Goal: Task Accomplishment & Management: Manage account settings

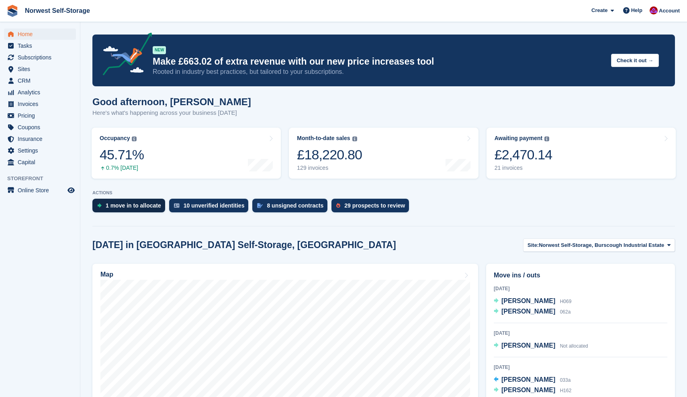
click at [135, 205] on div "1 move in to allocate" at bounding box center [133, 205] width 55 height 6
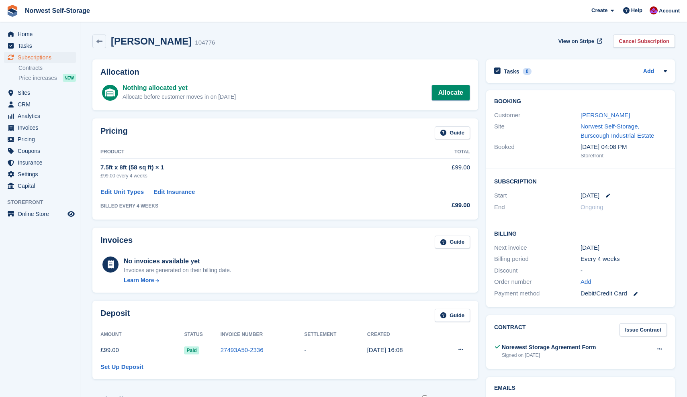
click at [449, 91] on link "Allocate" at bounding box center [450, 93] width 39 height 16
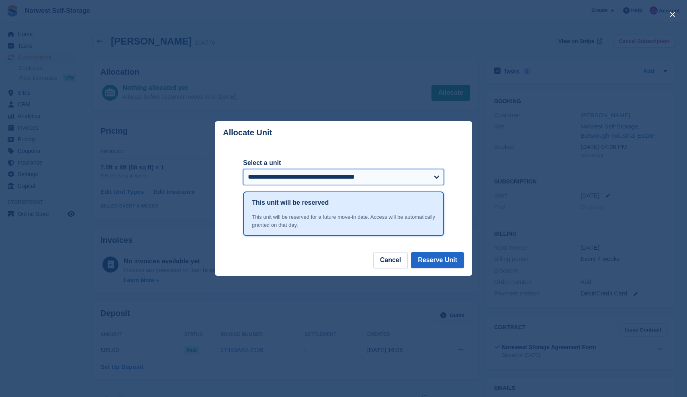
select select "*****"
click at [436, 262] on button "Reserve Unit" at bounding box center [437, 260] width 53 height 16
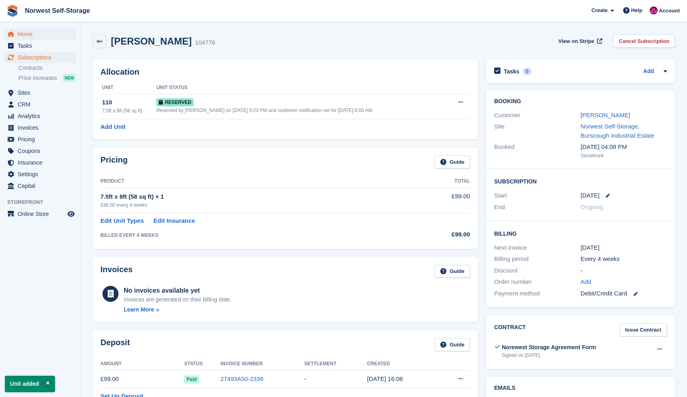
click at [26, 32] on span "Home" at bounding box center [42, 34] width 48 height 11
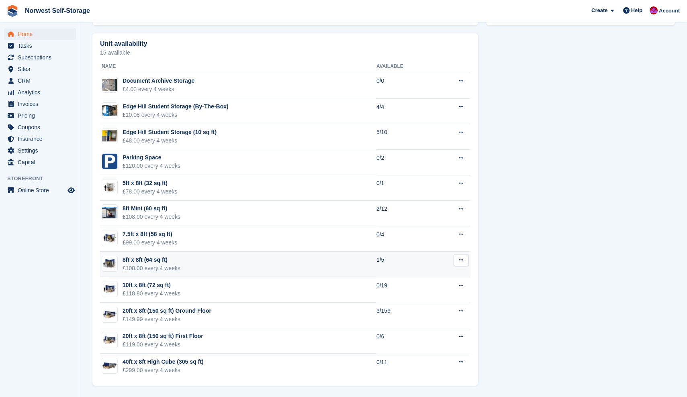
scroll to position [448, 0]
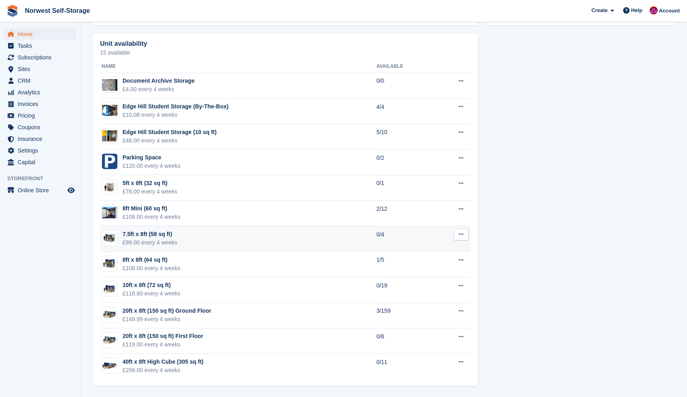
click at [131, 233] on div "7.5ft x 8ft (58 sq ft)" at bounding box center [149, 234] width 55 height 8
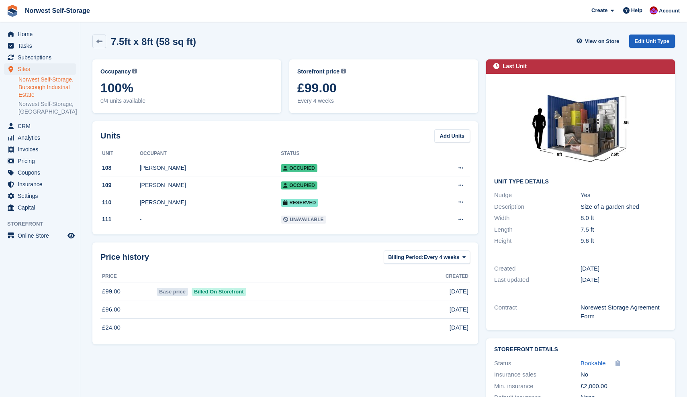
click at [652, 39] on link "Edit Unit Type" at bounding box center [652, 41] width 46 height 13
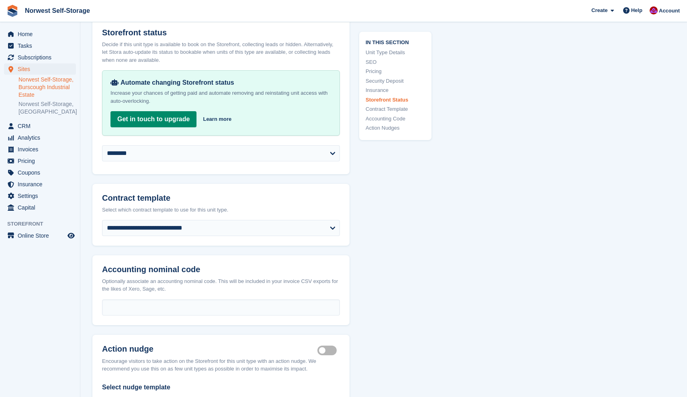
scroll to position [1259, 0]
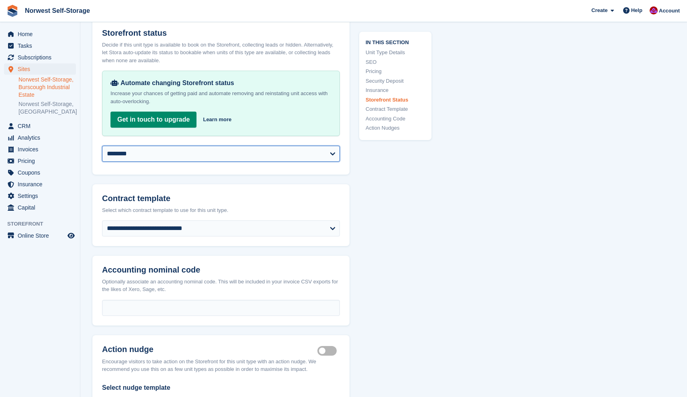
select select "**********"
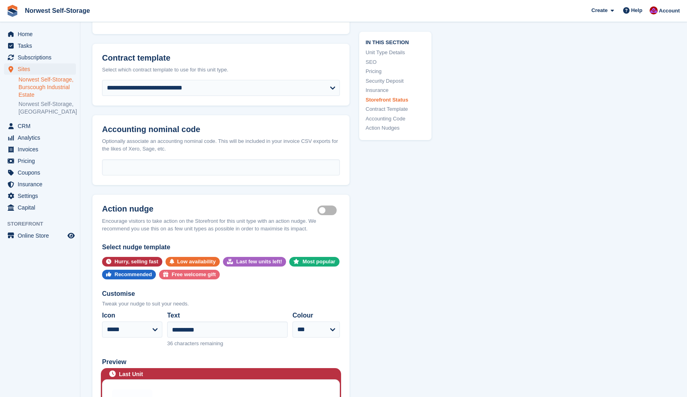
scroll to position [1486, 0]
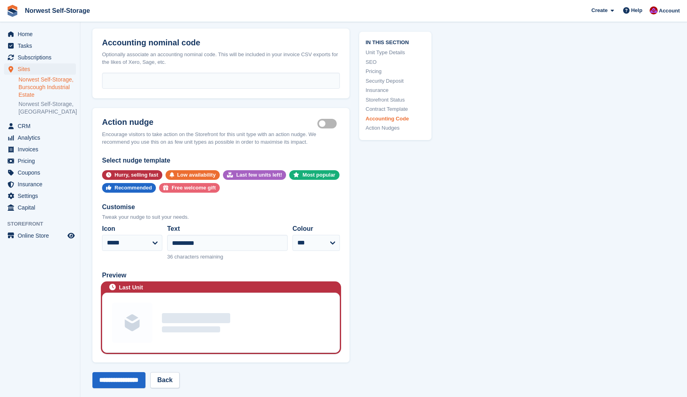
click at [325, 123] on label "Is active" at bounding box center [328, 123] width 22 height 1
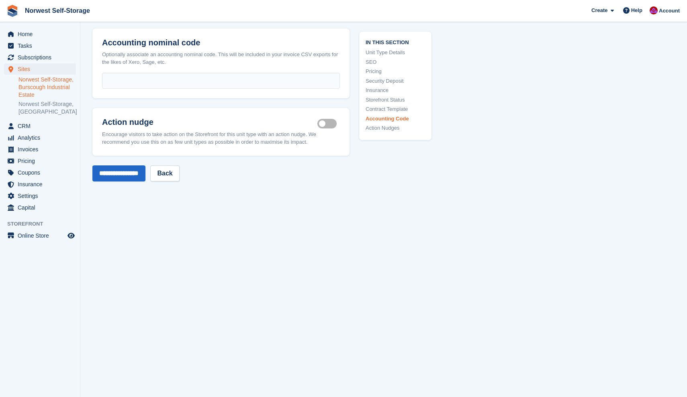
scroll to position [1478, 0]
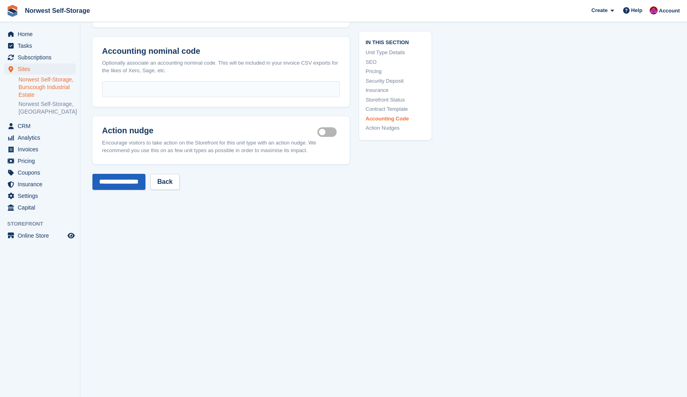
click at [130, 174] on input "**********" at bounding box center [118, 182] width 53 height 16
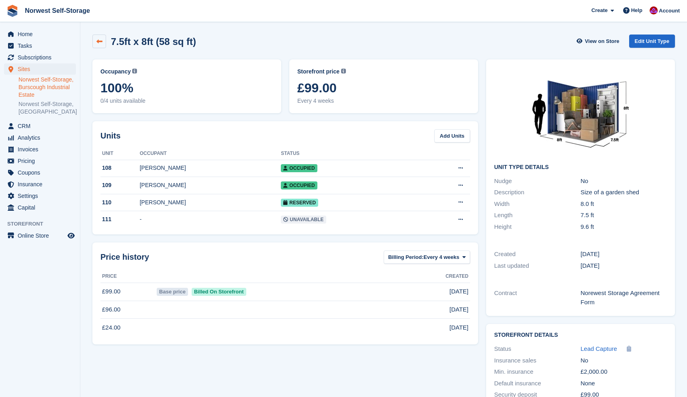
click at [97, 39] on icon at bounding box center [99, 42] width 6 height 6
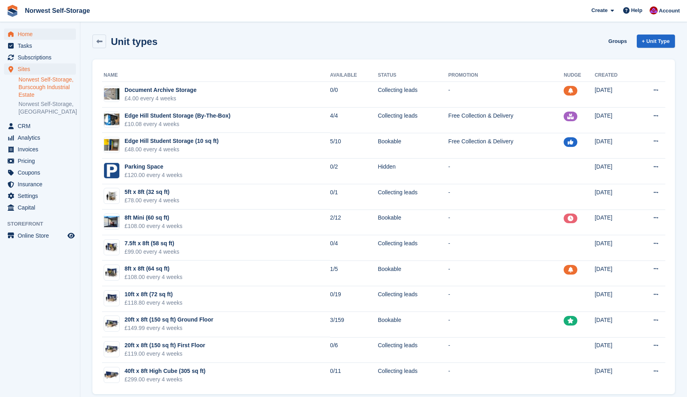
click at [24, 32] on span "Home" at bounding box center [42, 34] width 48 height 11
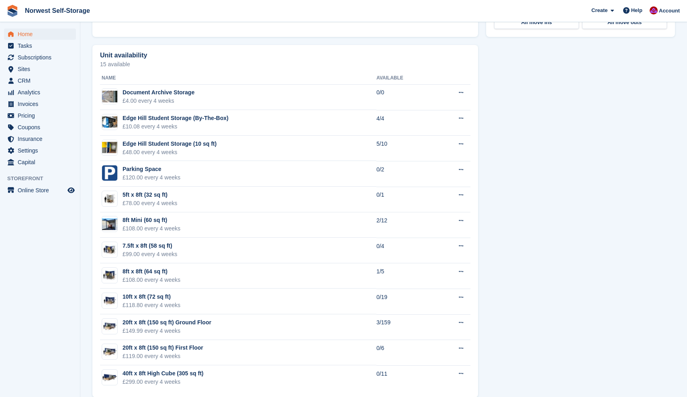
scroll to position [430, 0]
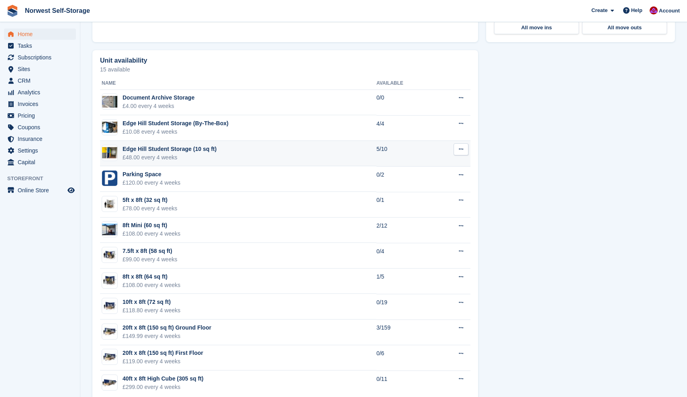
drag, startPoint x: 545, startPoint y: 328, endPoint x: 291, endPoint y: 159, distance: 305.5
click at [292, 160] on tbody "Document Archive Storage £4.00 every 4 weeks 0/0 Edit unit type View on Store E…" at bounding box center [285, 243] width 370 height 306
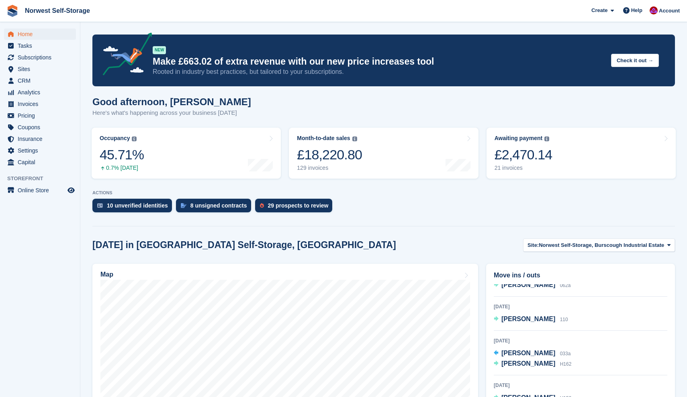
scroll to position [0, 0]
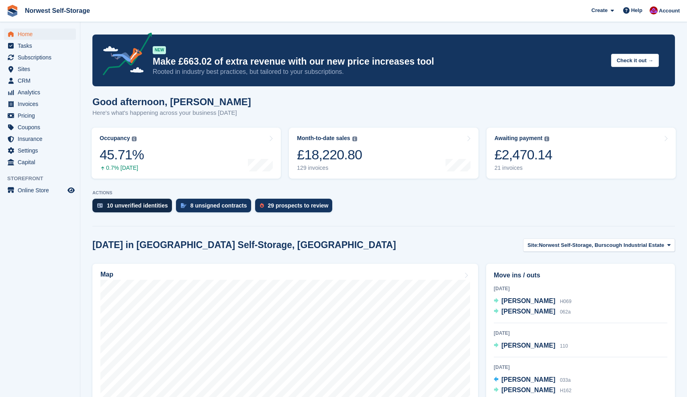
click at [145, 206] on div "10 unverified identities" at bounding box center [137, 205] width 61 height 6
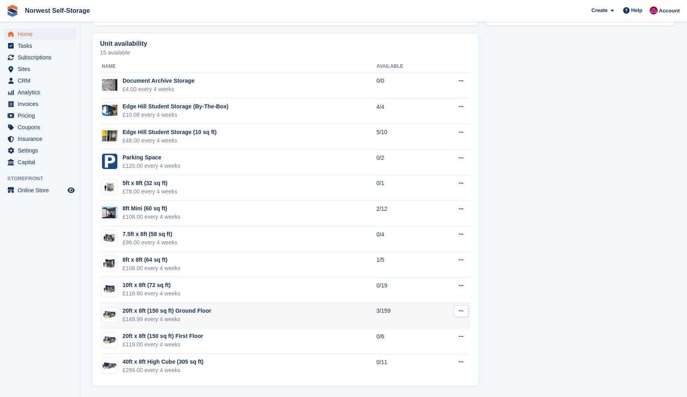
scroll to position [448, 0]
